Goal: Use online tool/utility: Utilize a website feature to perform a specific function

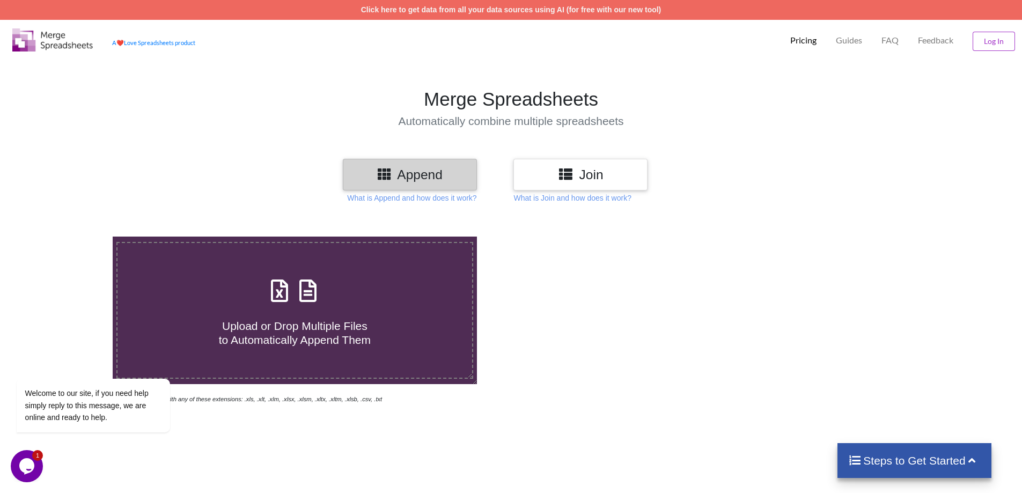
type input "C:\fakepath\List Notry MOJC [DATE] [PERSON_NAME].xlsx"
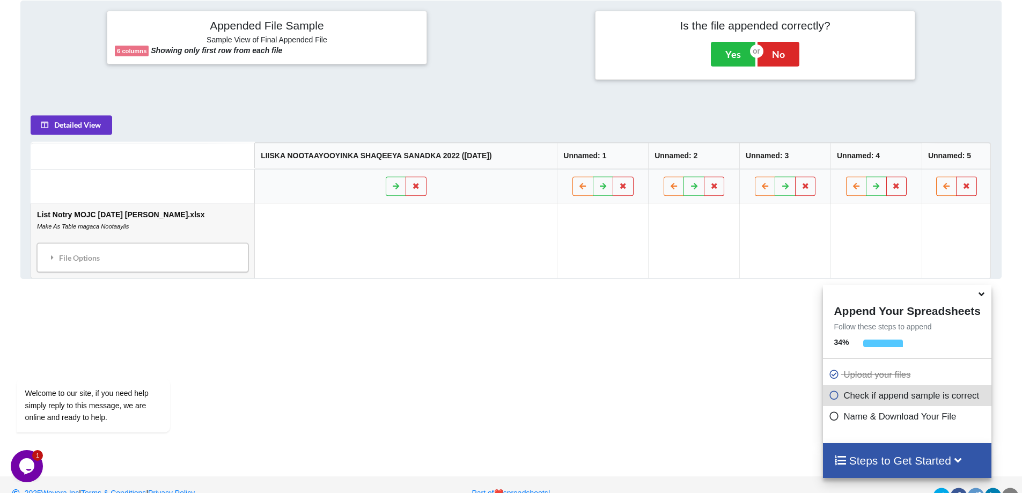
scroll to position [438, 0]
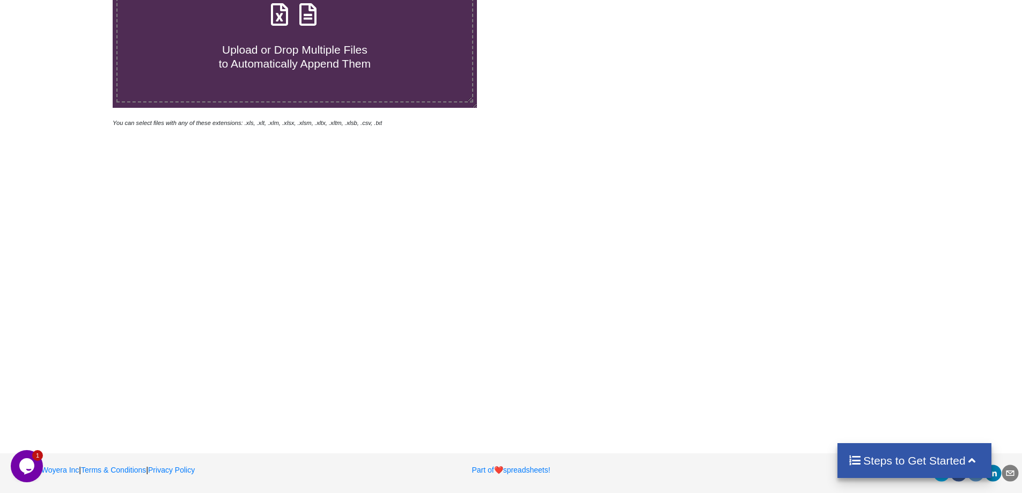
click at [384, 70] on label "Upload or Drop Multiple Files to Automatically Append Them" at bounding box center [294, 34] width 357 height 137
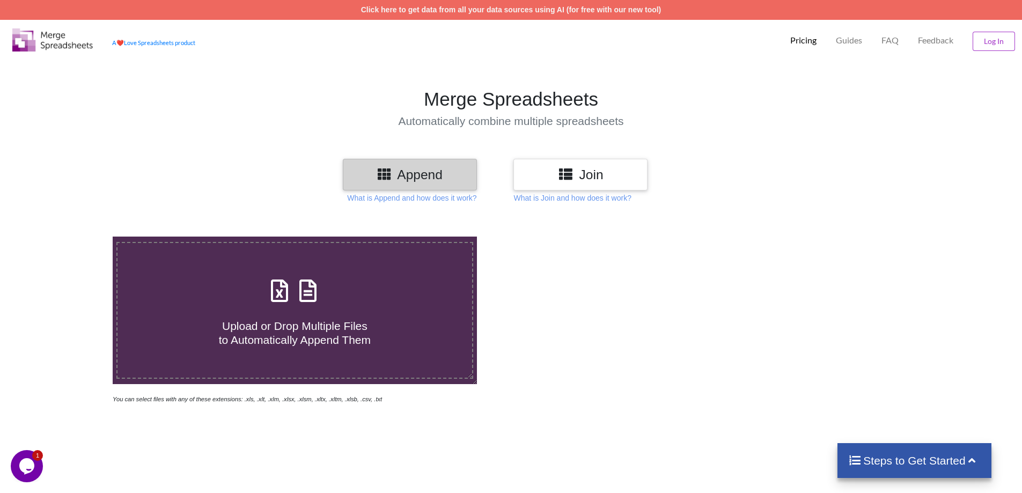
type input "C:\fakepath\Liiska Nootaayooyinka Shaqeeya 2025 (27 AUGUST 2025) .xlsx"
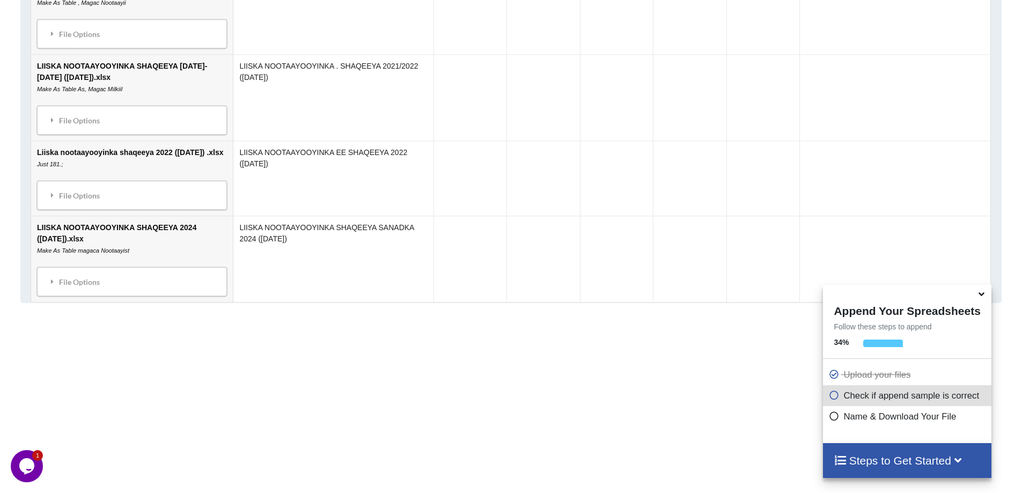
scroll to position [1028, 0]
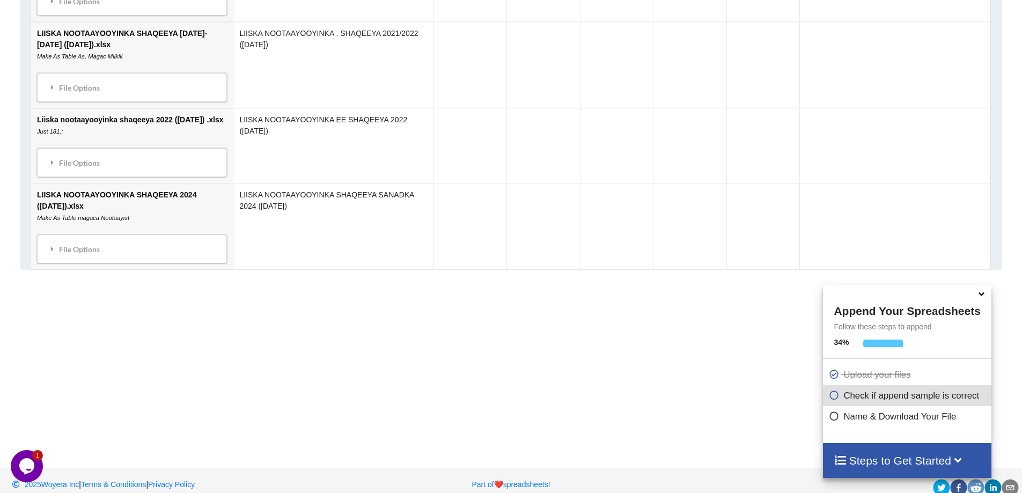
click at [876, 462] on h4 "Steps to Get Started" at bounding box center [907, 460] width 147 height 13
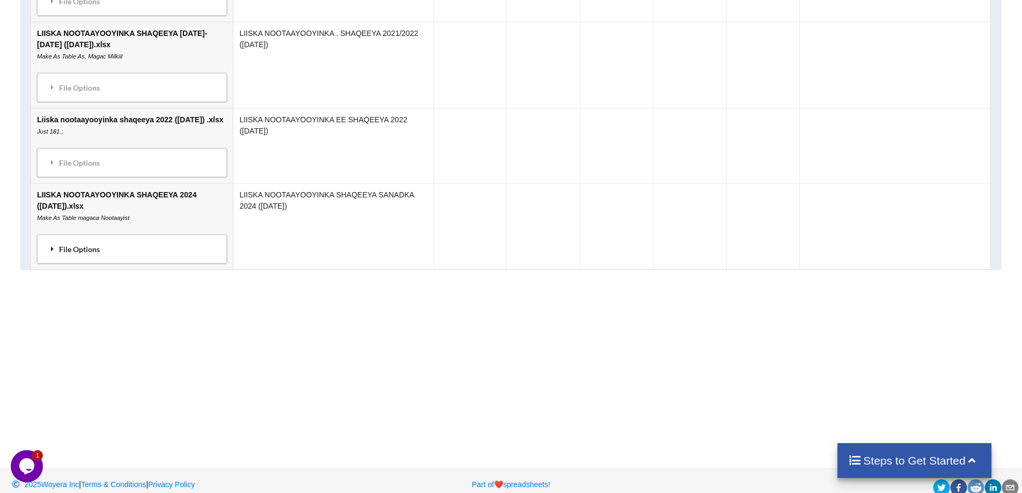
click at [126, 260] on div "File Options" at bounding box center [132, 249] width 184 height 23
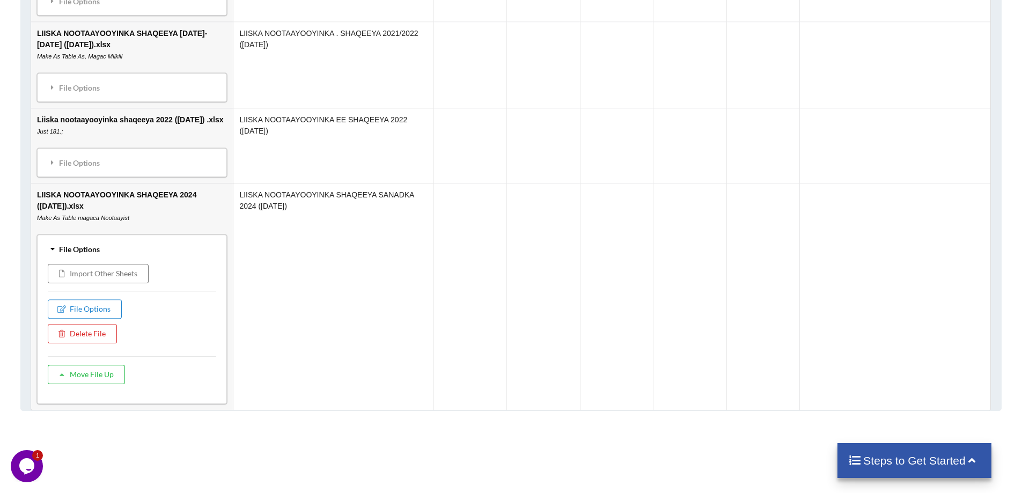
click at [134, 260] on div "File Options" at bounding box center [132, 249] width 184 height 23
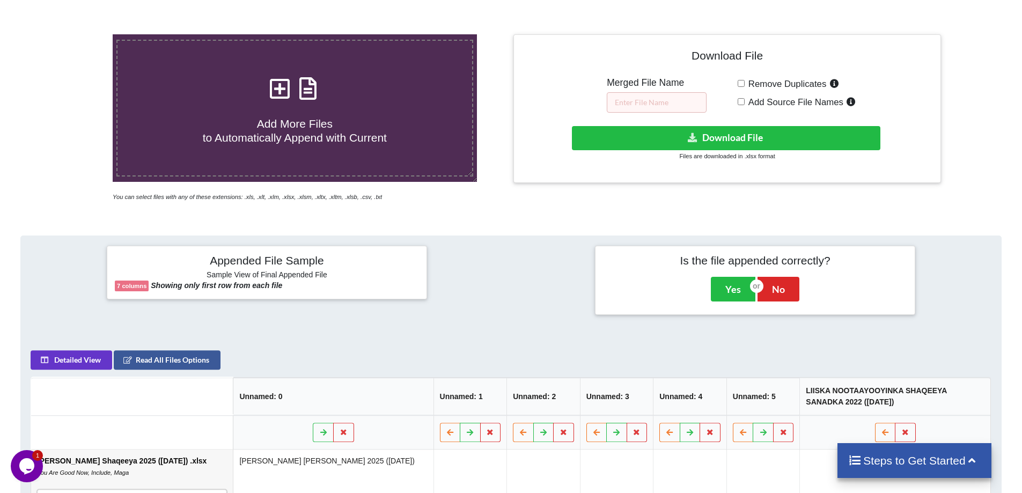
scroll to position [164, 0]
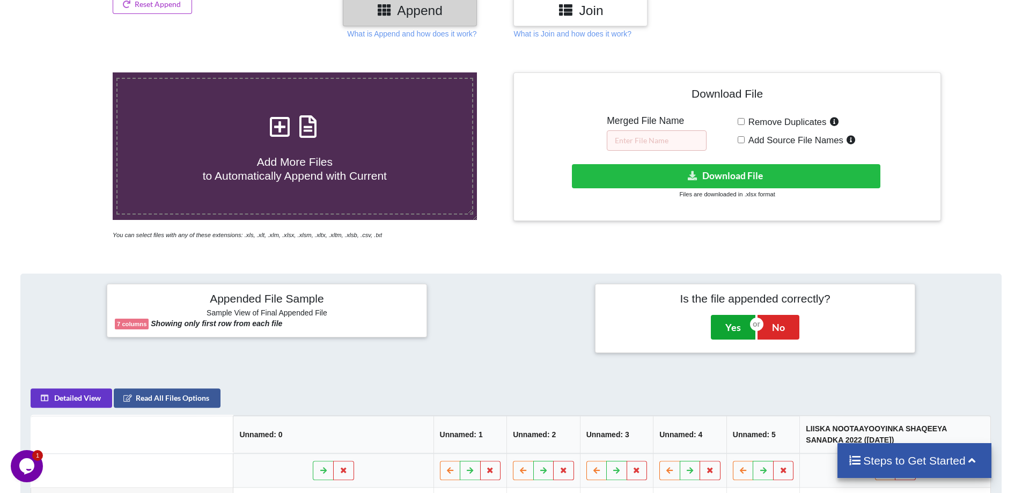
click at [730, 323] on button "Yes" at bounding box center [733, 327] width 45 height 25
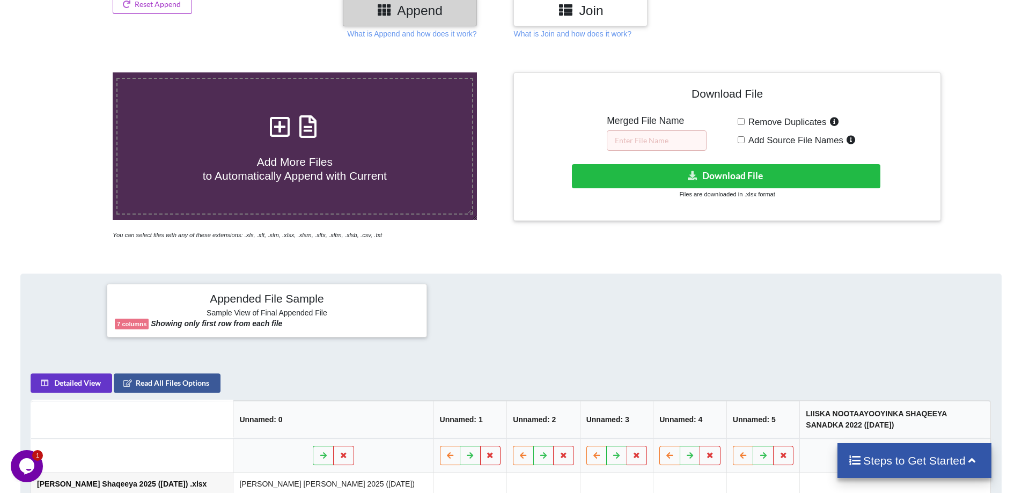
scroll to position [237, 0]
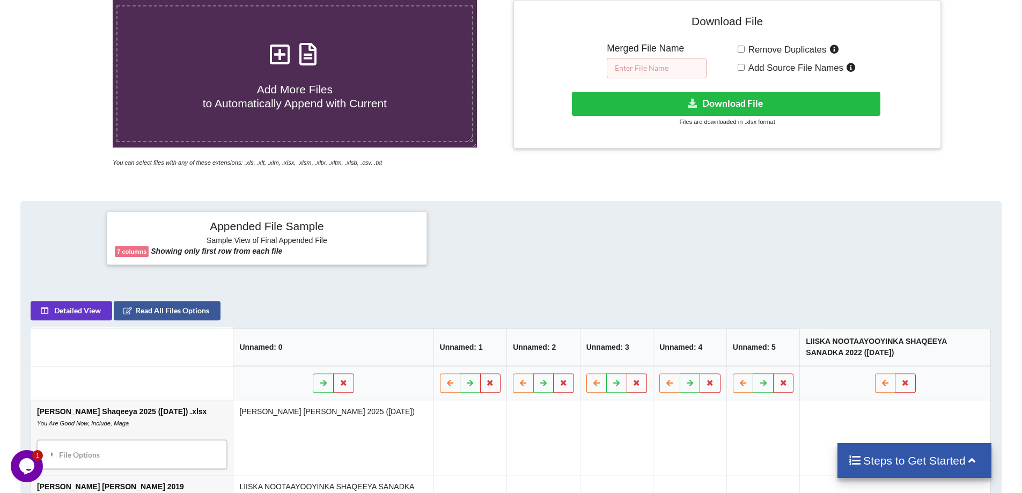
click at [651, 72] on input "text" at bounding box center [657, 68] width 100 height 20
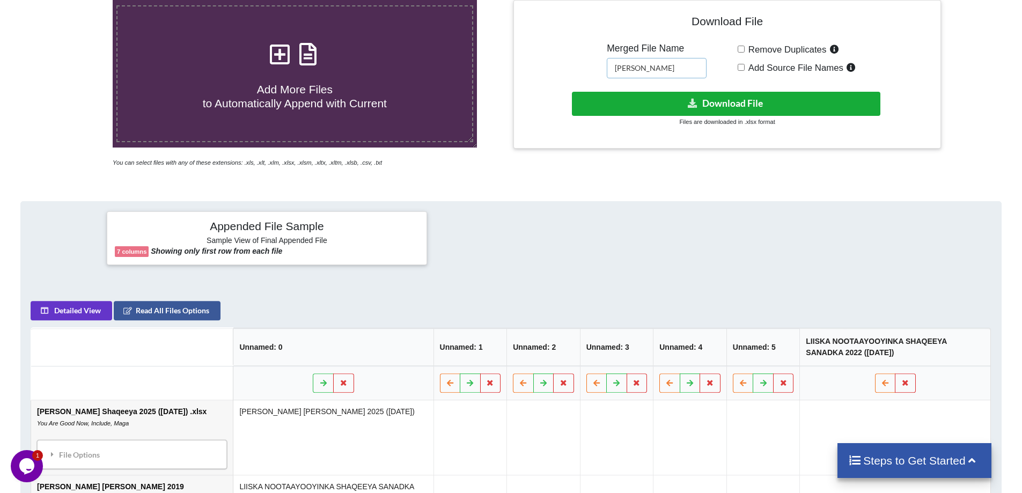
type input "Liiska Nootaayooyinka"
click at [664, 112] on button "Download File" at bounding box center [726, 104] width 309 height 24
